Goal: Feedback & Contribution: Leave review/rating

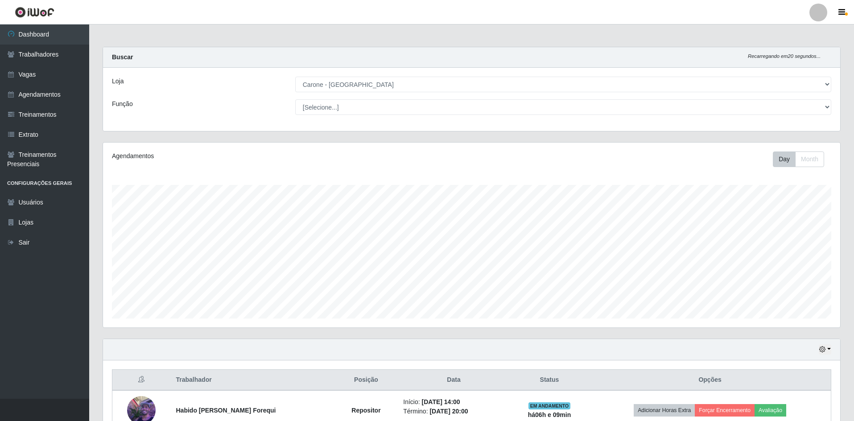
select select "505"
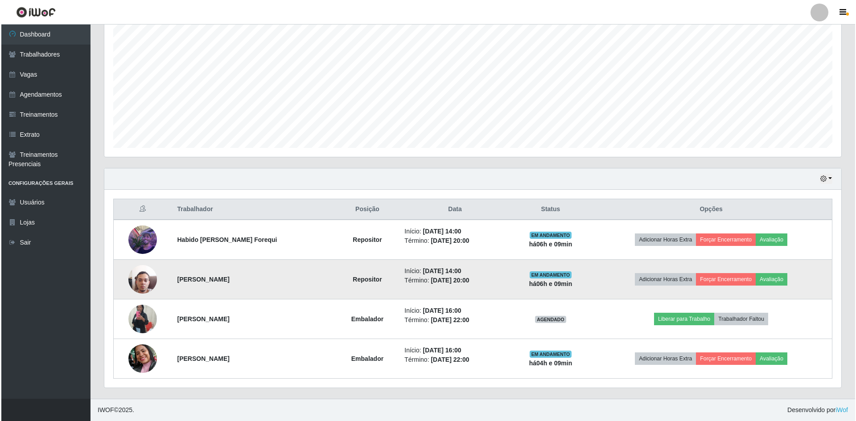
scroll to position [185, 737]
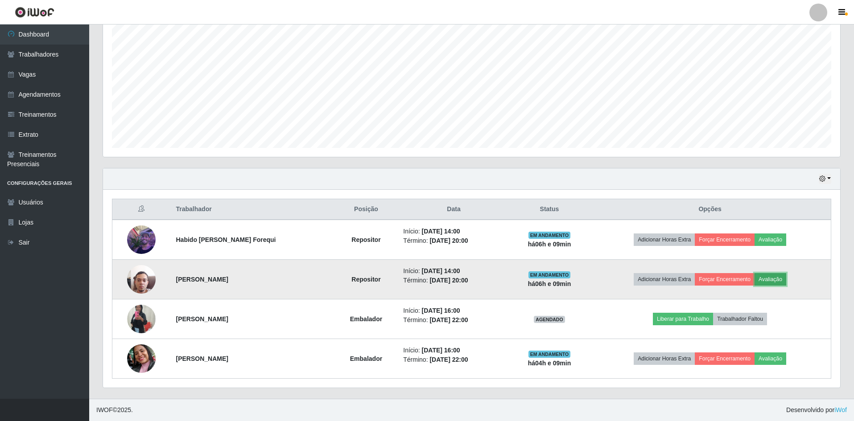
click at [775, 284] on button "Avaliação" at bounding box center [770, 279] width 32 height 12
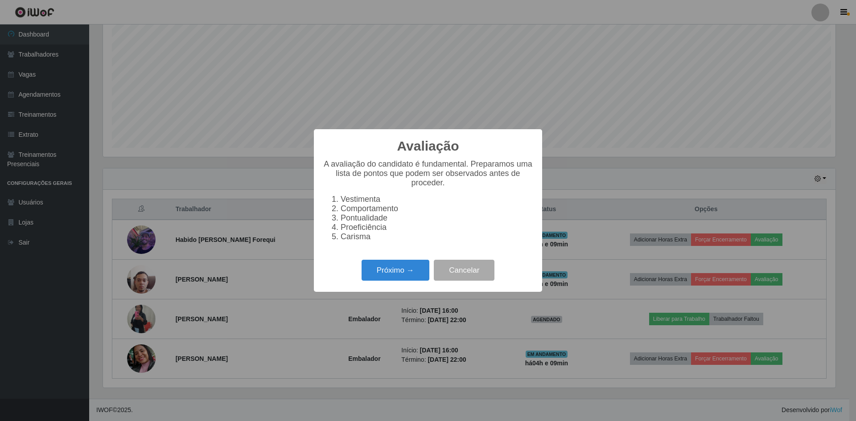
scroll to position [185, 733]
click at [412, 265] on button "Próximo →" at bounding box center [396, 270] width 68 height 21
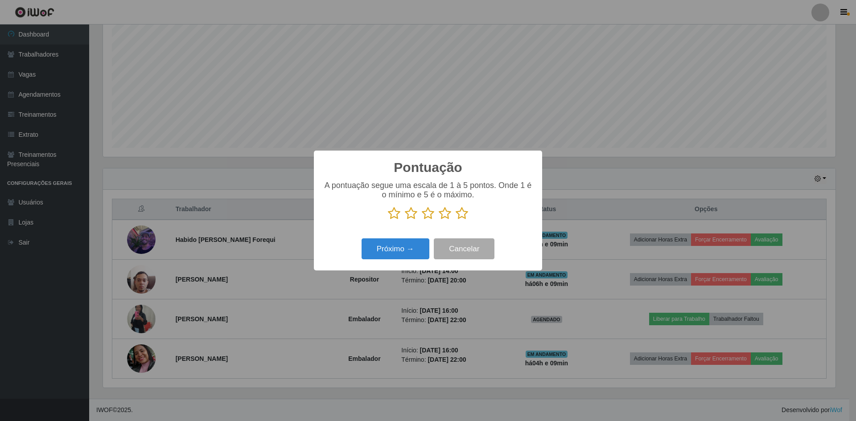
click at [461, 216] on icon at bounding box center [462, 213] width 12 height 13
click at [456, 220] on input "radio" at bounding box center [456, 220] width 0 height 0
drag, startPoint x: 429, startPoint y: 252, endPoint x: 442, endPoint y: 255, distance: 13.3
click at [441, 255] on div "Próximo → Cancelar" at bounding box center [428, 248] width 210 height 25
click at [404, 250] on button "Próximo →" at bounding box center [396, 249] width 68 height 21
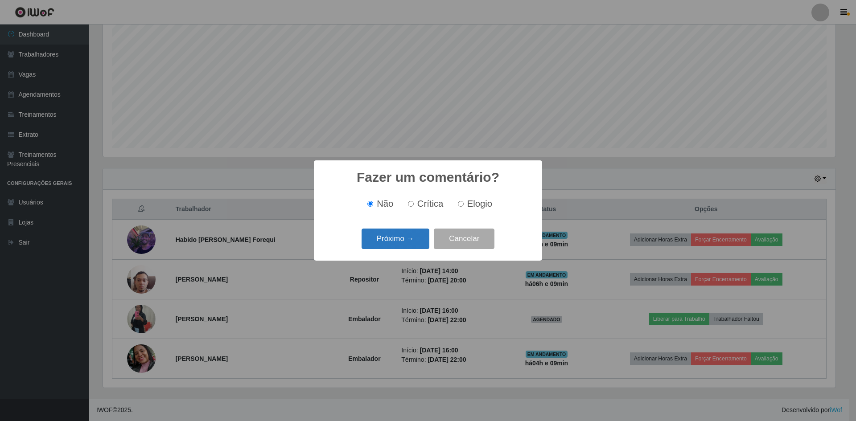
click at [405, 250] on button "Próximo →" at bounding box center [396, 239] width 68 height 21
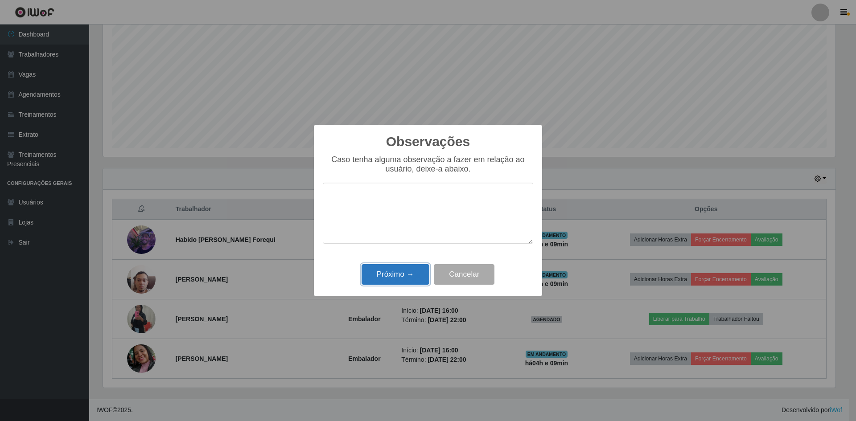
click at [399, 271] on button "Próximo →" at bounding box center [396, 274] width 68 height 21
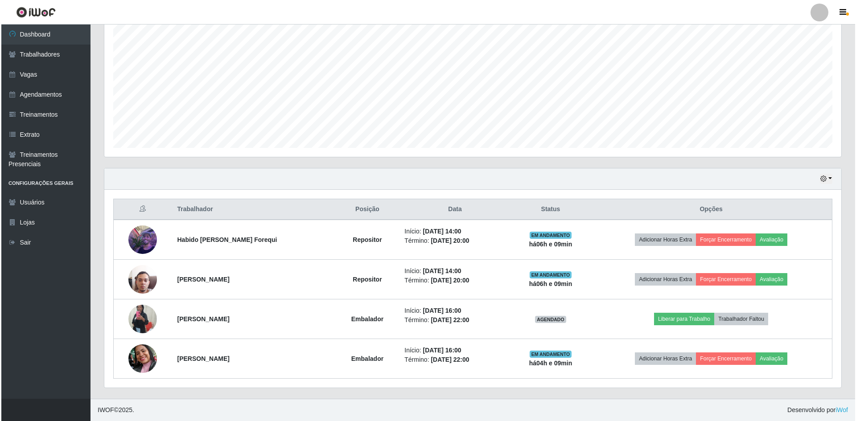
scroll to position [185, 737]
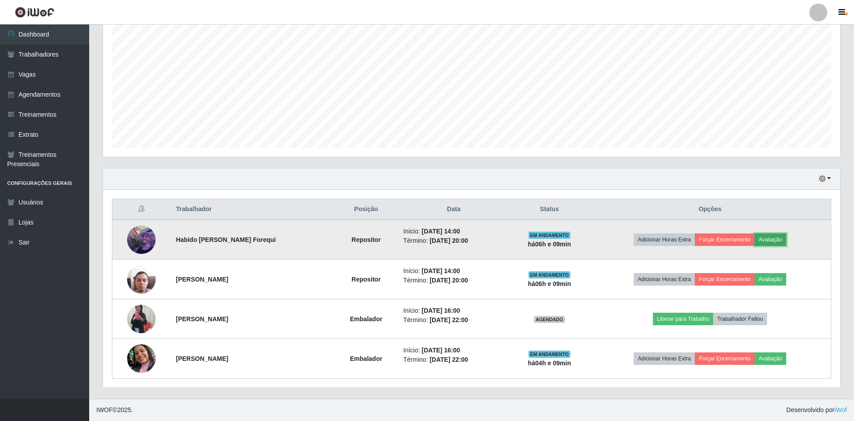
click at [775, 242] on button "Avaliação" at bounding box center [770, 240] width 32 height 12
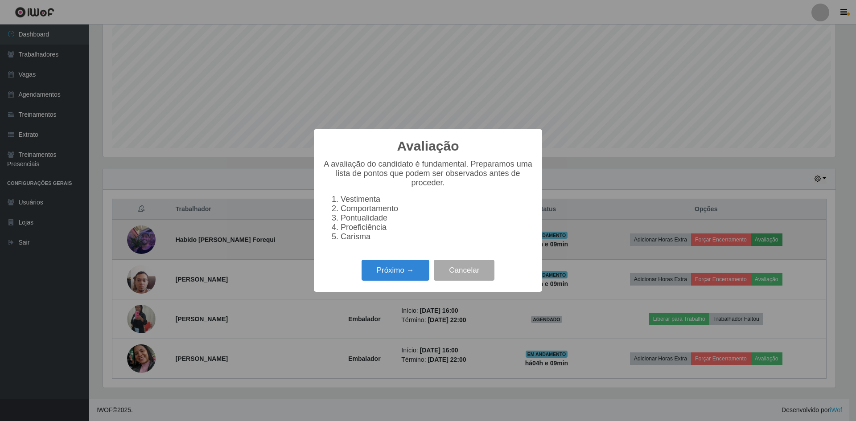
scroll to position [185, 733]
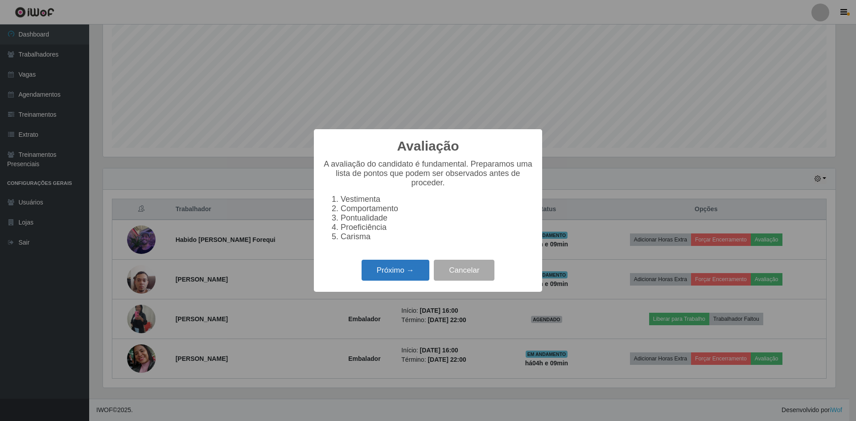
click at [396, 278] on button "Próximo →" at bounding box center [396, 270] width 68 height 21
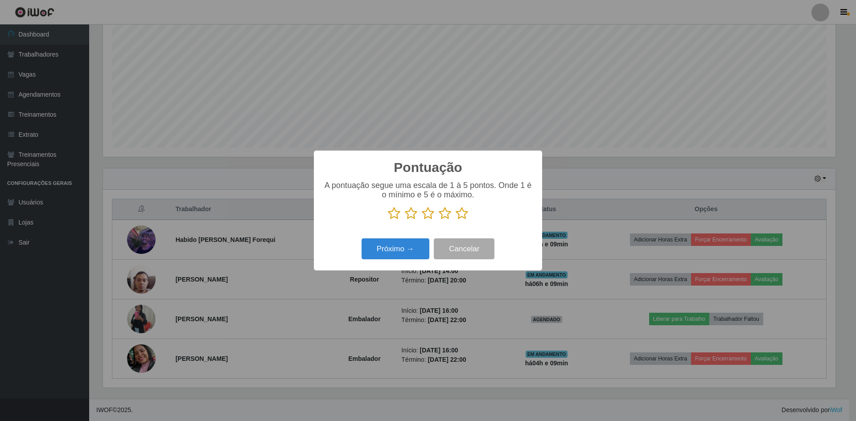
scroll to position [445709, 445161]
click at [467, 214] on icon at bounding box center [462, 213] width 12 height 13
click at [456, 220] on input "radio" at bounding box center [456, 220] width 0 height 0
click at [405, 253] on button "Próximo →" at bounding box center [396, 249] width 68 height 21
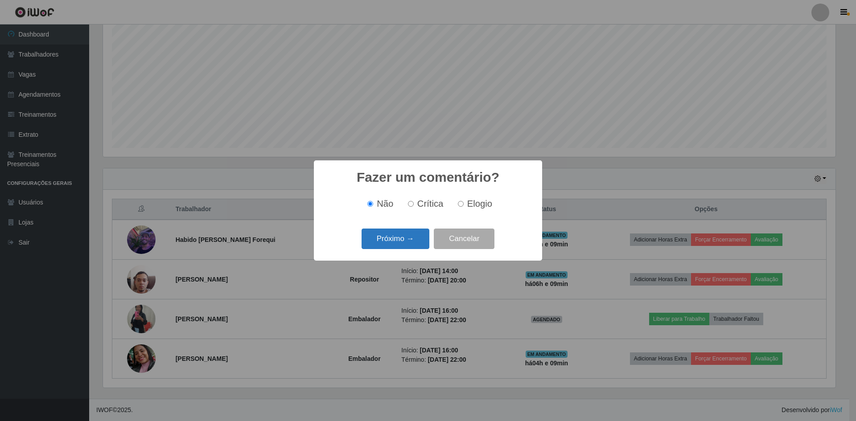
click at [407, 244] on button "Próximo →" at bounding box center [396, 239] width 68 height 21
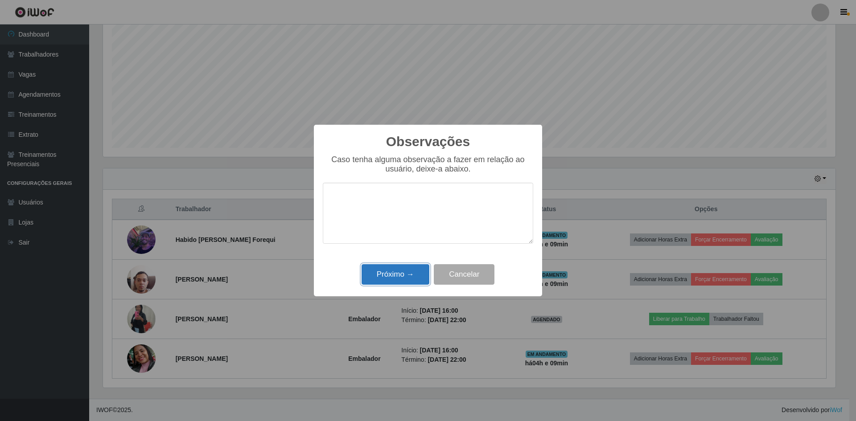
click at [397, 269] on button "Próximo →" at bounding box center [396, 274] width 68 height 21
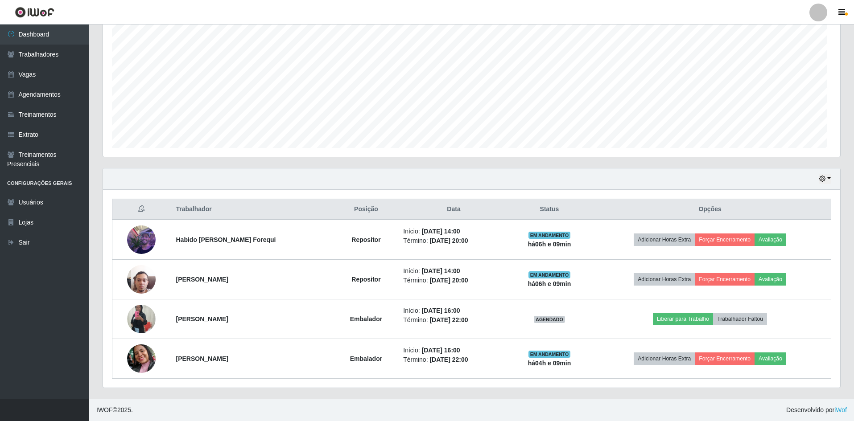
scroll to position [185, 737]
click at [94, 239] on div "Carregando... Buscar Recarregando em 26 segundos... Loja [Selecione...] [GEOGRA…" at bounding box center [471, 137] width 765 height 523
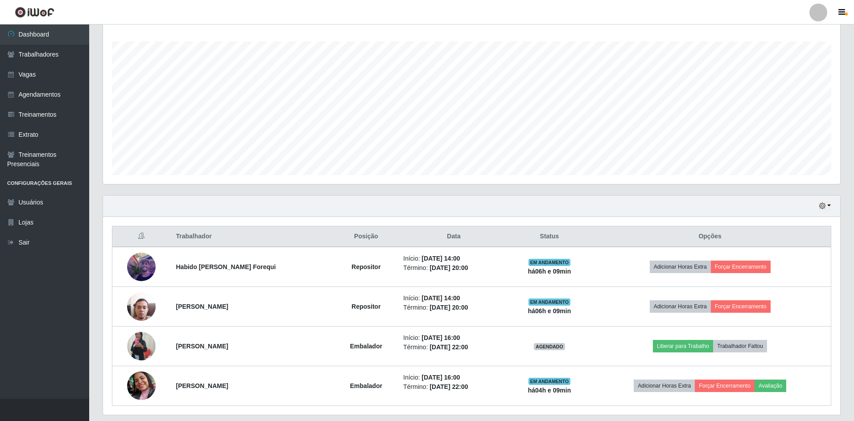
scroll to position [171, 0]
